Goal: Obtain resource: Download file/media

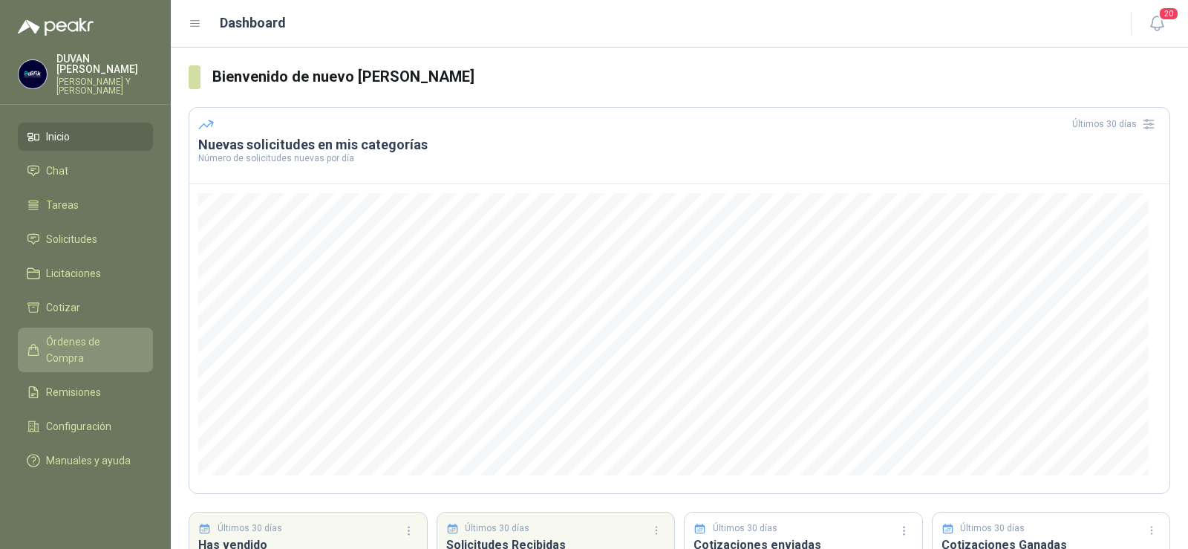
click at [70, 340] on span "Órdenes de Compra" at bounding box center [92, 349] width 93 height 33
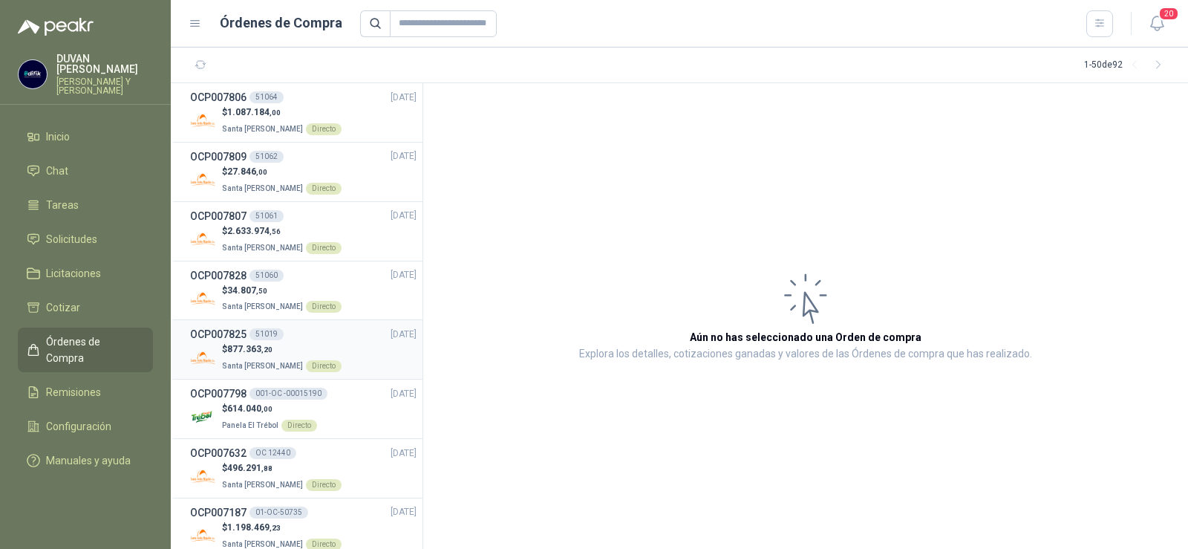
click at [218, 335] on h3 "OCP007825" at bounding box center [218, 334] width 56 height 16
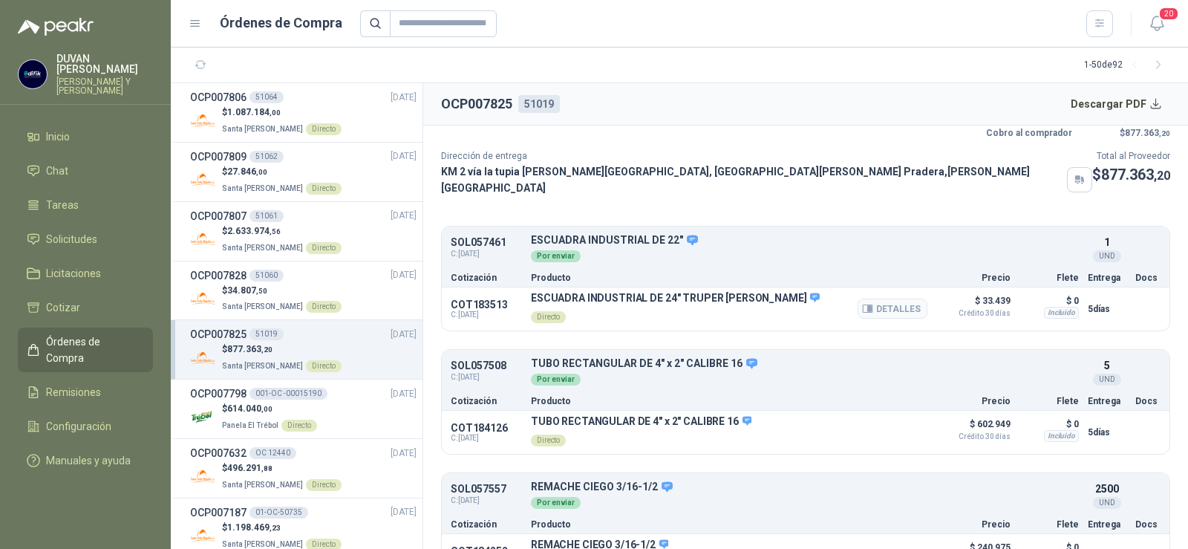
scroll to position [74, 0]
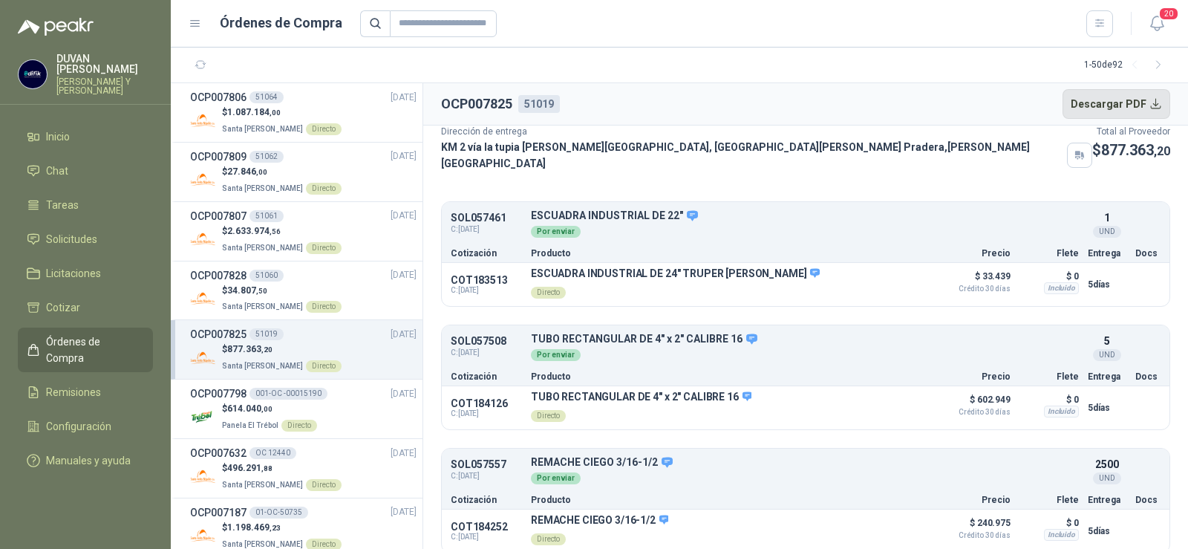
click at [1147, 102] on button "Descargar PDF" at bounding box center [1116, 104] width 108 height 30
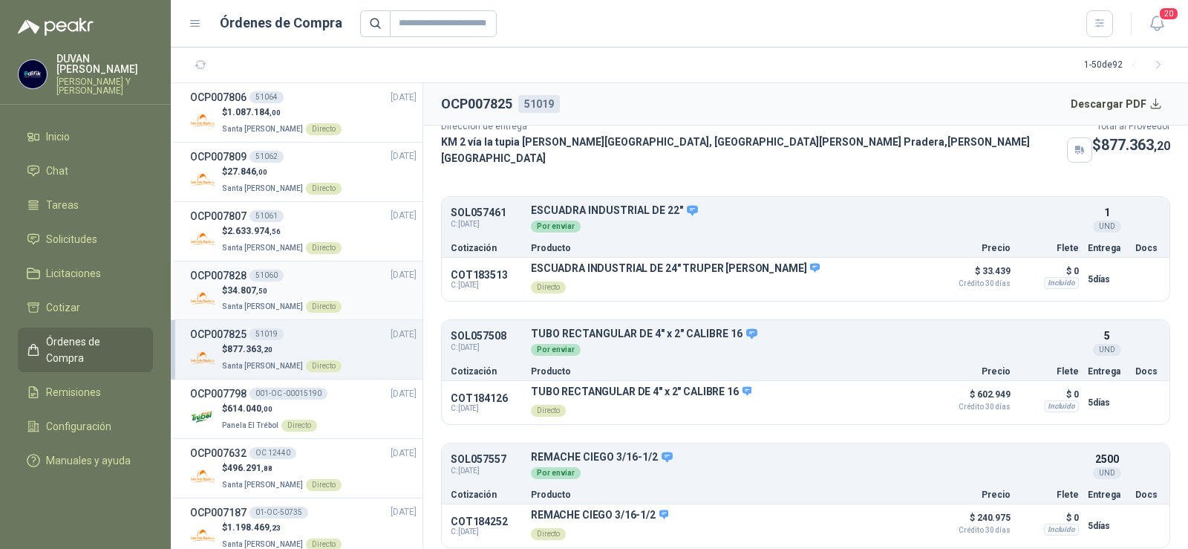
click at [238, 275] on h3 "OCP007828" at bounding box center [218, 275] width 56 height 16
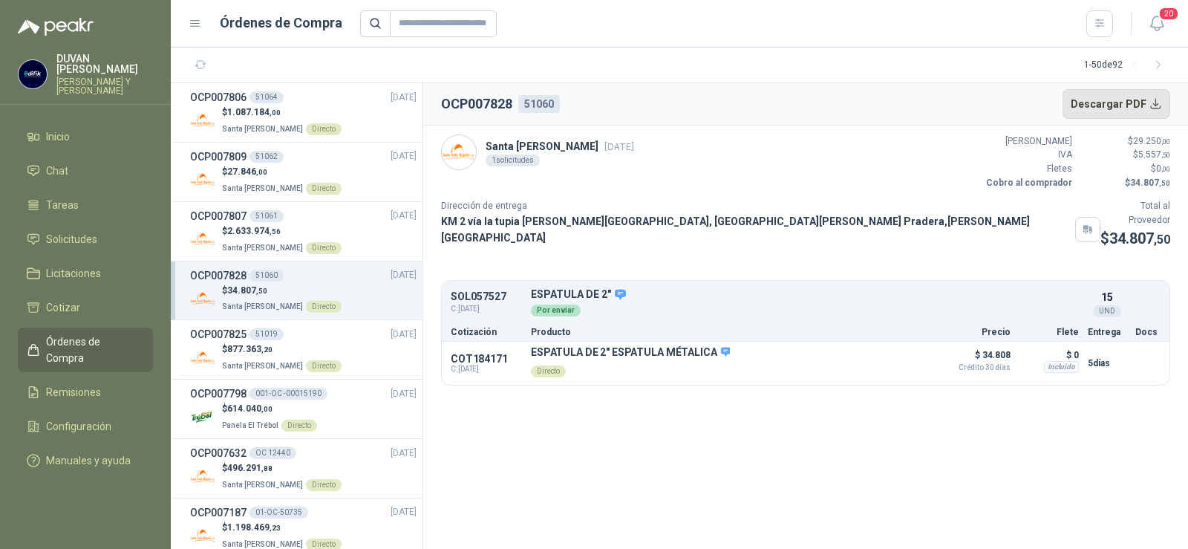
click at [1153, 102] on button "Descargar PDF" at bounding box center [1116, 104] width 108 height 30
click at [251, 214] on div "51061" at bounding box center [266, 216] width 34 height 12
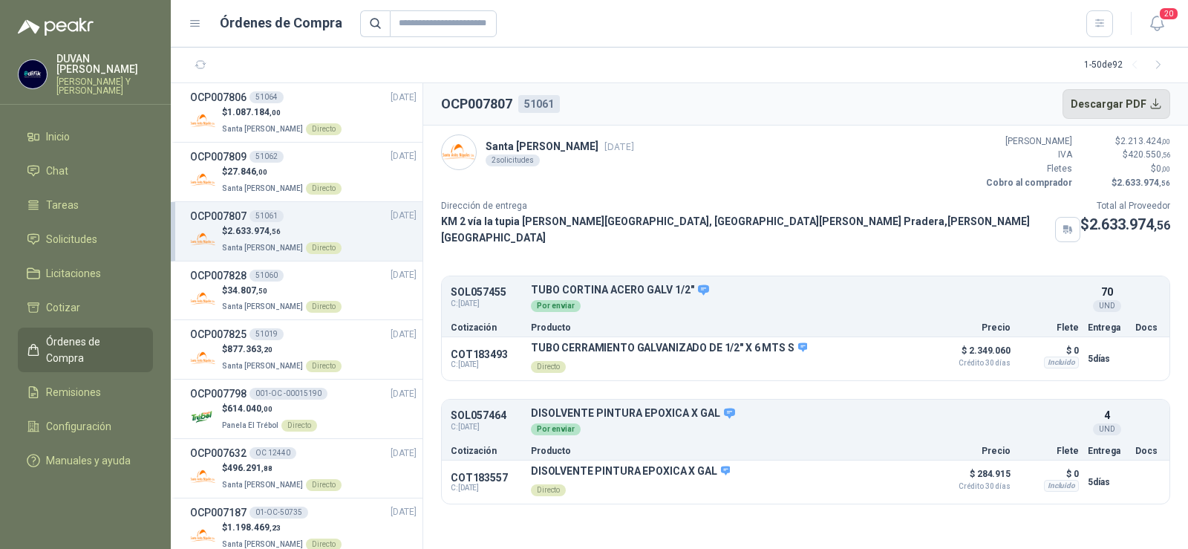
click at [1122, 105] on button "Descargar PDF" at bounding box center [1116, 104] width 108 height 30
click at [242, 157] on h3 "OCP007809" at bounding box center [218, 156] width 56 height 16
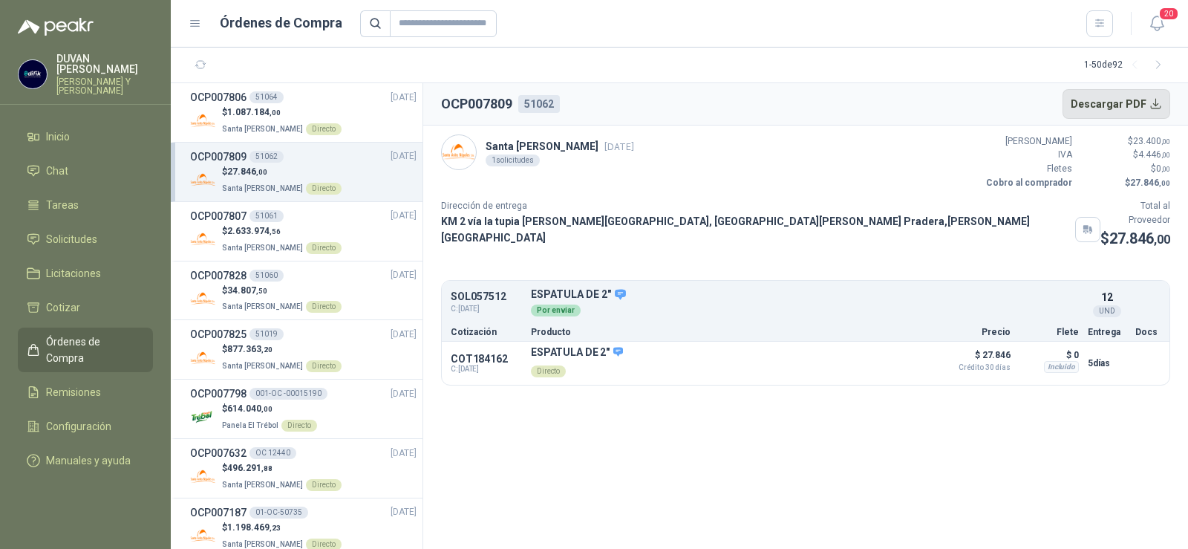
click at [1120, 99] on button "Descargar PDF" at bounding box center [1116, 104] width 108 height 30
click at [234, 94] on h3 "OCP007806" at bounding box center [218, 97] width 56 height 16
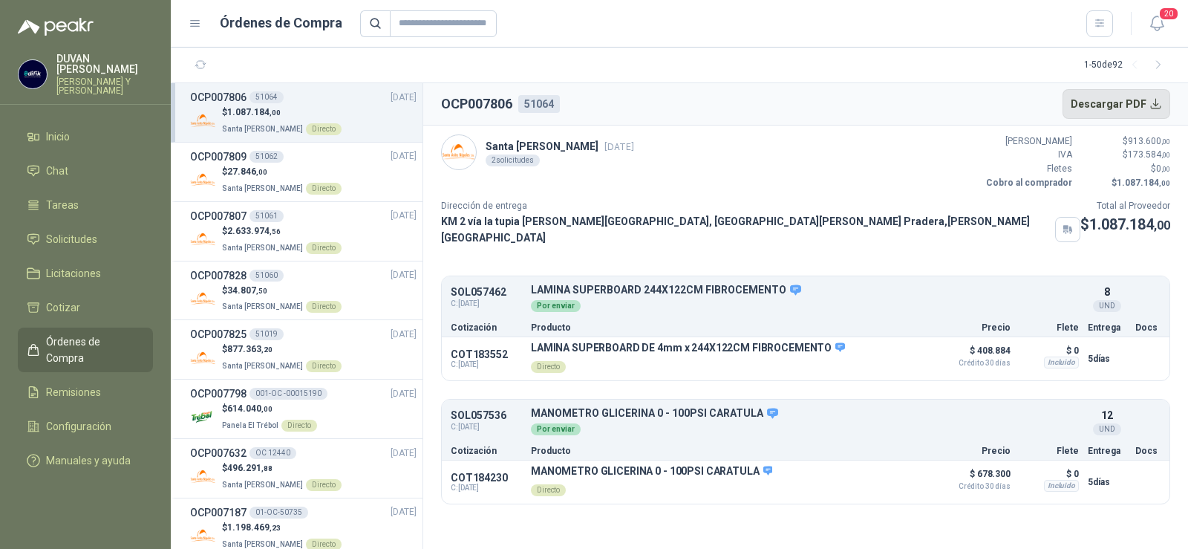
click at [1091, 104] on button "Descargar PDF" at bounding box center [1116, 104] width 108 height 30
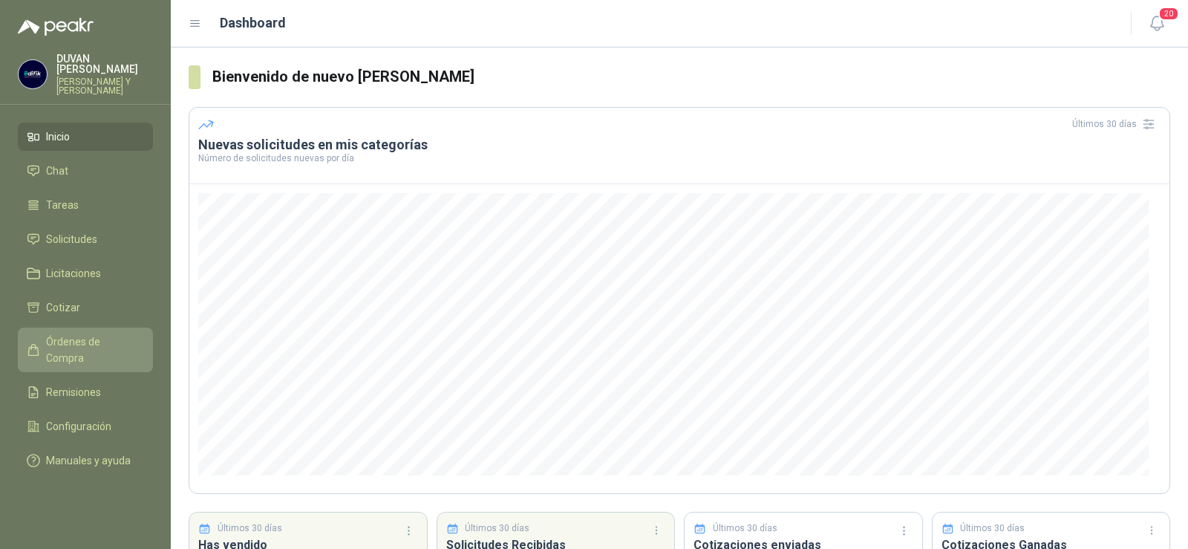
click at [53, 341] on span "Órdenes de Compra" at bounding box center [92, 349] width 93 height 33
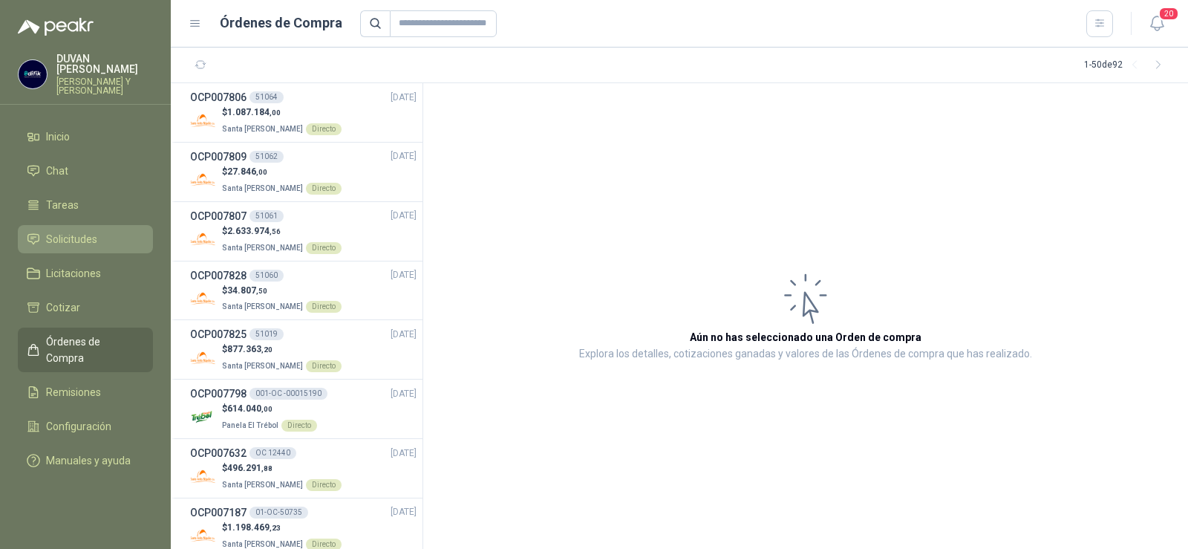
click at [65, 236] on span "Solicitudes" at bounding box center [71, 239] width 51 height 16
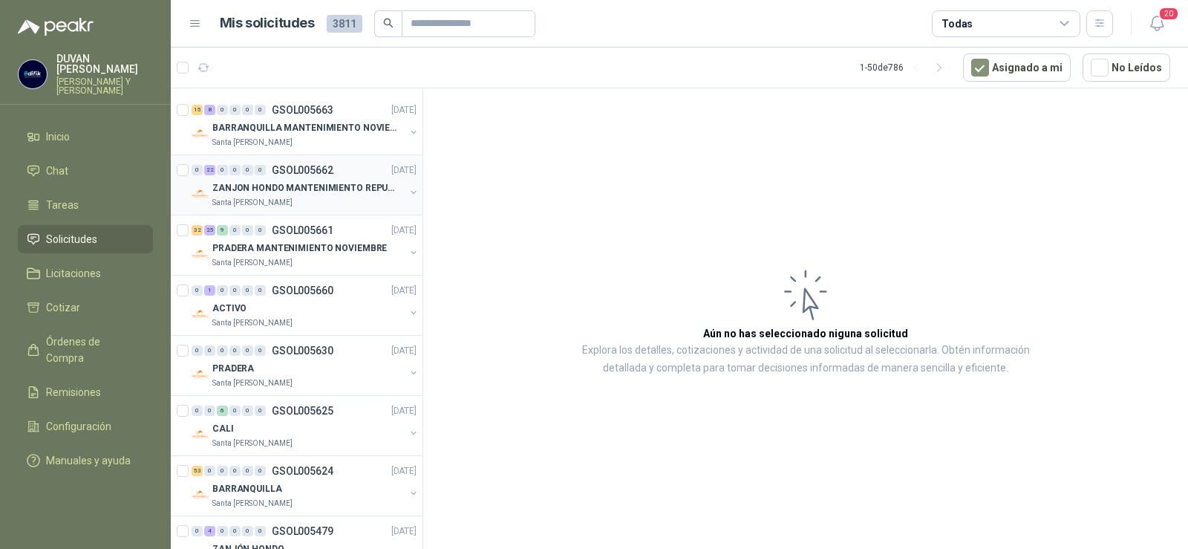
scroll to position [148, 0]
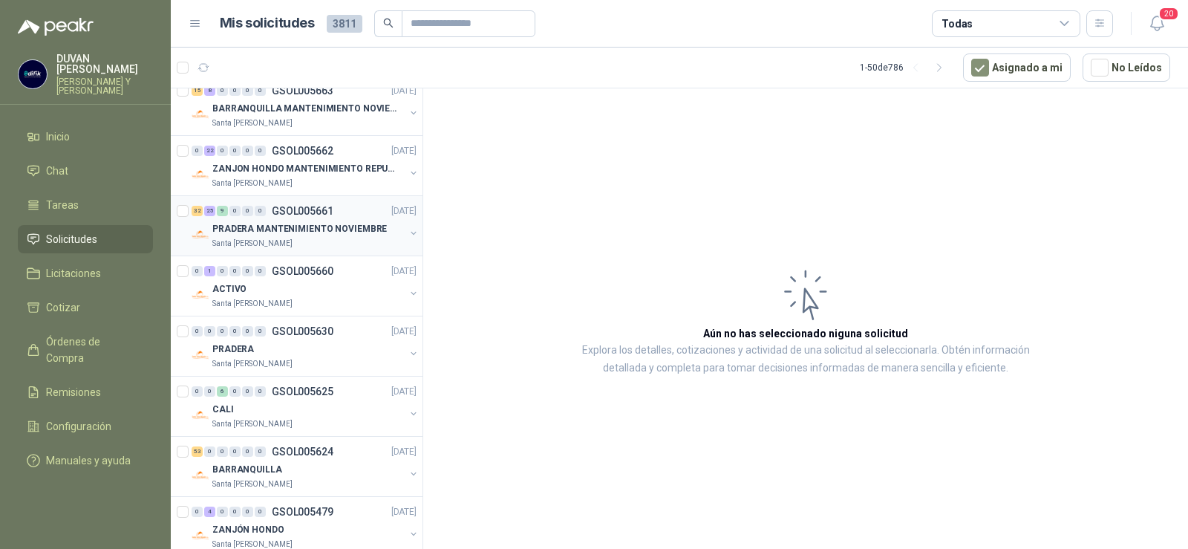
click at [300, 206] on p "GSOL005661" at bounding box center [303, 211] width 62 height 10
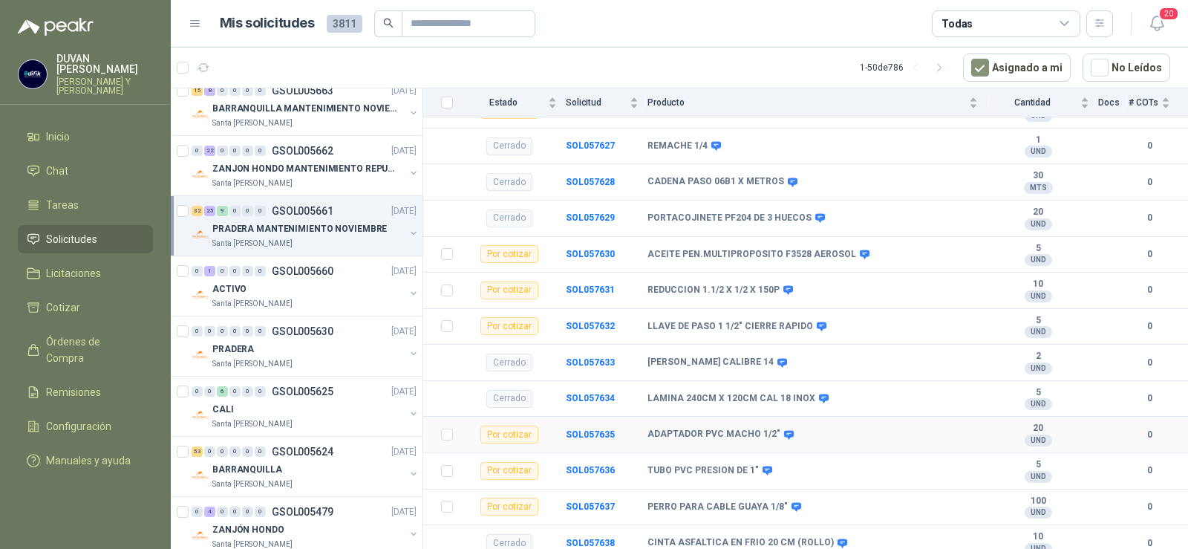
scroll to position [5848, 0]
